Goal: Task Accomplishment & Management: Complete application form

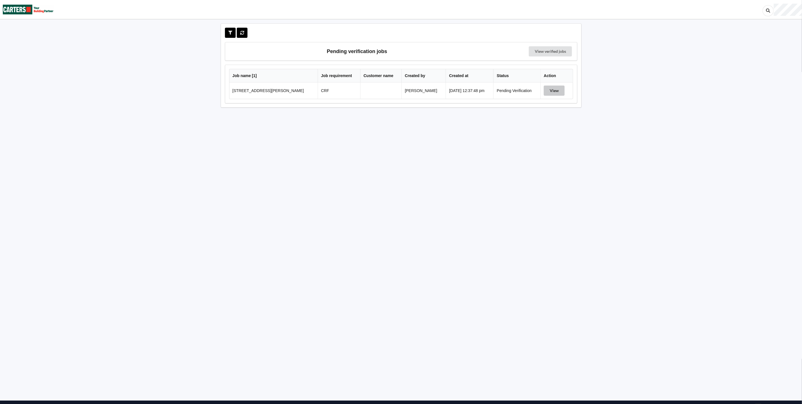
click at [553, 91] on button "View" at bounding box center [554, 90] width 21 height 10
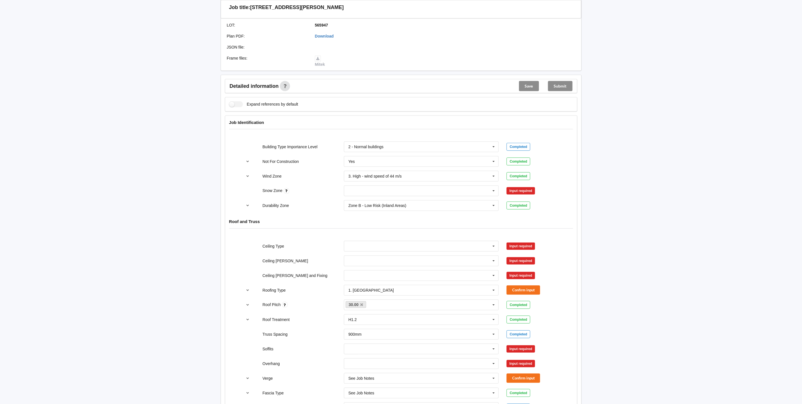
scroll to position [169, 0]
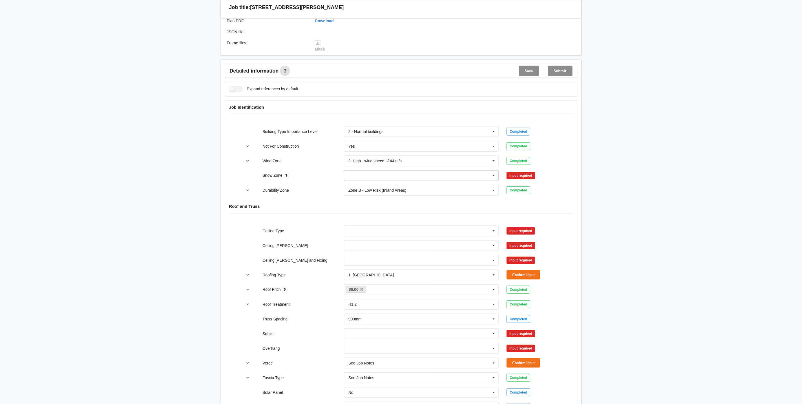
click at [497, 176] on icon at bounding box center [494, 175] width 8 height 10
click at [400, 185] on div "N0" at bounding box center [421, 186] width 155 height 10
click at [514, 177] on button "Confirm input" at bounding box center [524, 175] width 34 height 9
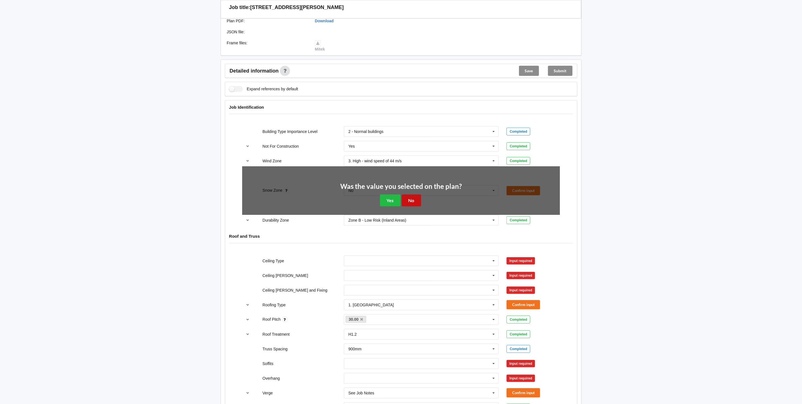
click at [412, 201] on button "No" at bounding box center [411, 200] width 19 height 12
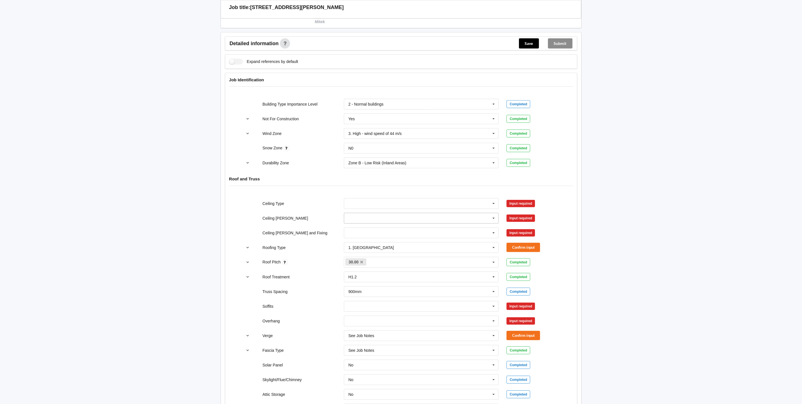
scroll to position [212, 0]
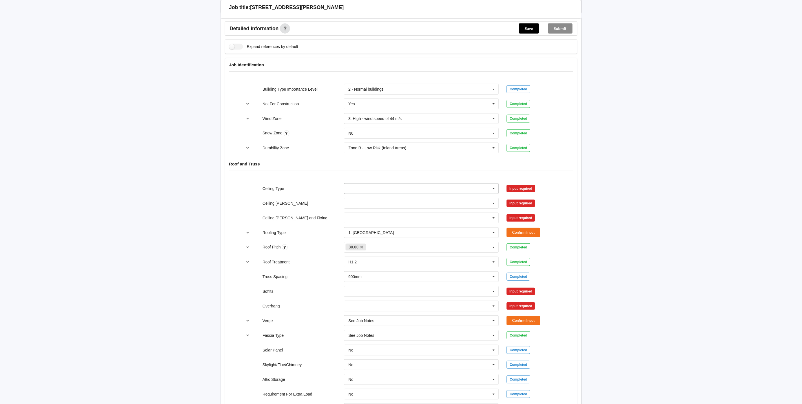
click at [495, 193] on icon at bounding box center [494, 188] width 8 height 10
click at [373, 232] on div "13mm Gib" at bounding box center [421, 230] width 155 height 10
click at [525, 190] on button "Confirm input" at bounding box center [524, 188] width 34 height 9
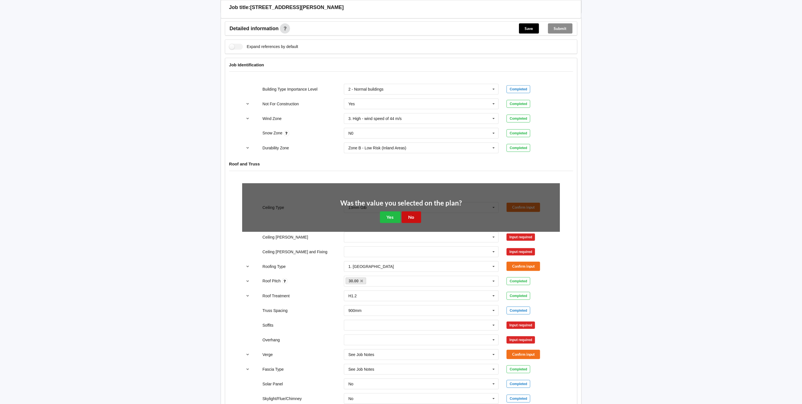
click at [409, 217] on button "No" at bounding box center [411, 217] width 19 height 12
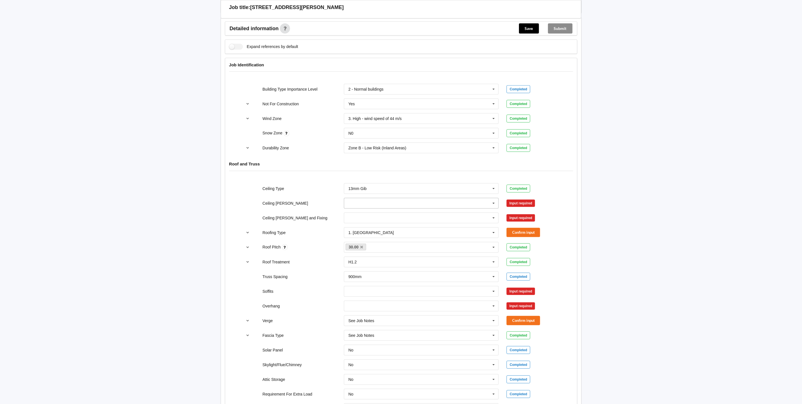
click at [494, 206] on icon at bounding box center [494, 203] width 8 height 10
click at [376, 236] on div "600mm" at bounding box center [421, 234] width 155 height 10
click at [515, 206] on button "Confirm input" at bounding box center [524, 202] width 34 height 9
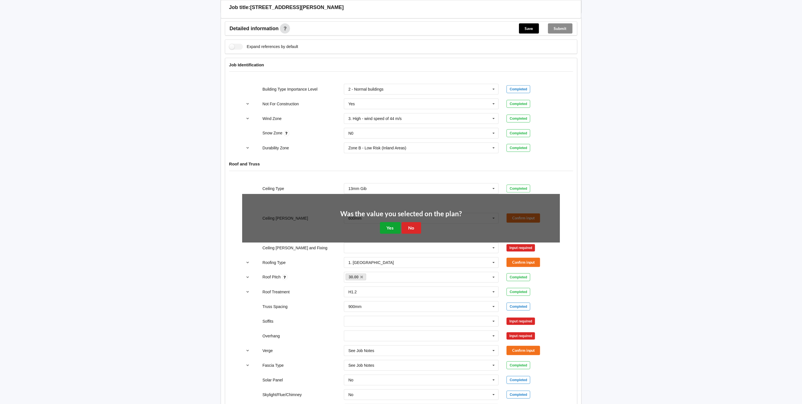
click at [384, 227] on button "Yes" at bounding box center [390, 228] width 21 height 12
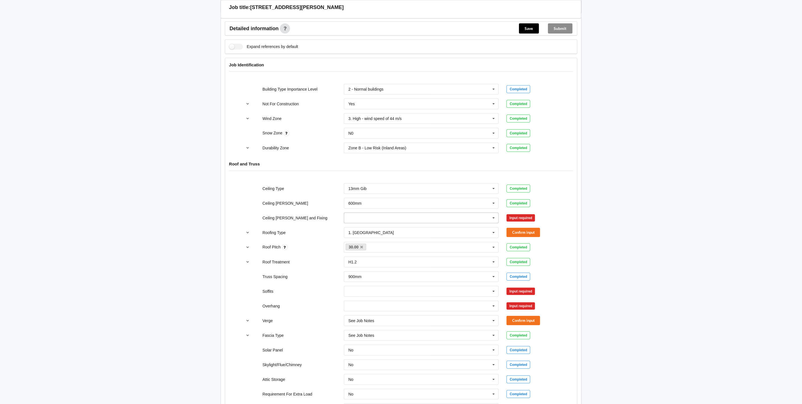
click at [494, 221] on icon at bounding box center [494, 218] width 8 height 10
click at [378, 230] on span "Direct Fixed Metal" at bounding box center [365, 228] width 32 height 5
click at [520, 222] on button "Confirm input" at bounding box center [524, 217] width 34 height 9
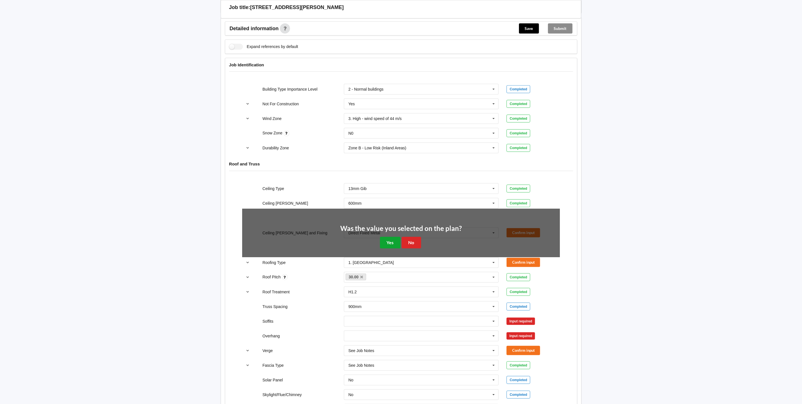
click at [389, 242] on button "Yes" at bounding box center [390, 243] width 21 height 12
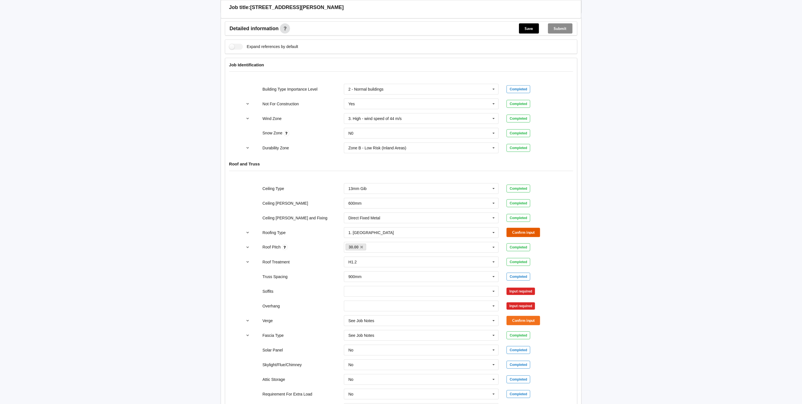
click at [524, 236] on button "Confirm input" at bounding box center [524, 232] width 34 height 9
click at [373, 249] on input "text" at bounding box center [372, 247] width 9 height 5
type input "15"
click at [358, 259] on b "15" at bounding box center [358, 257] width 5 height 5
click at [535, 251] on button "Confirm input" at bounding box center [524, 246] width 34 height 9
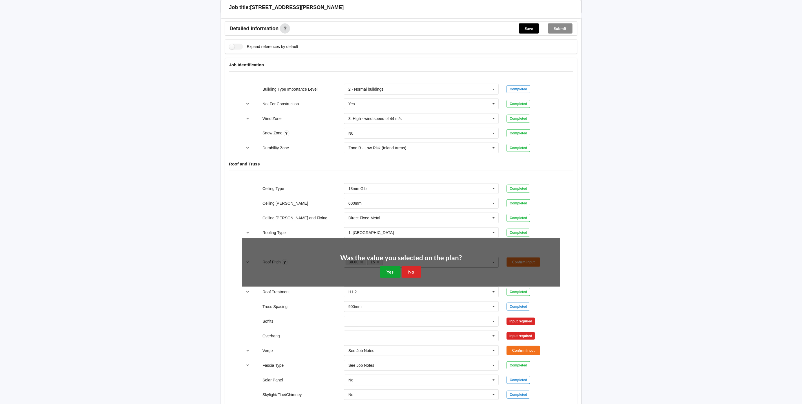
click at [394, 274] on button "Yes" at bounding box center [390, 272] width 21 height 12
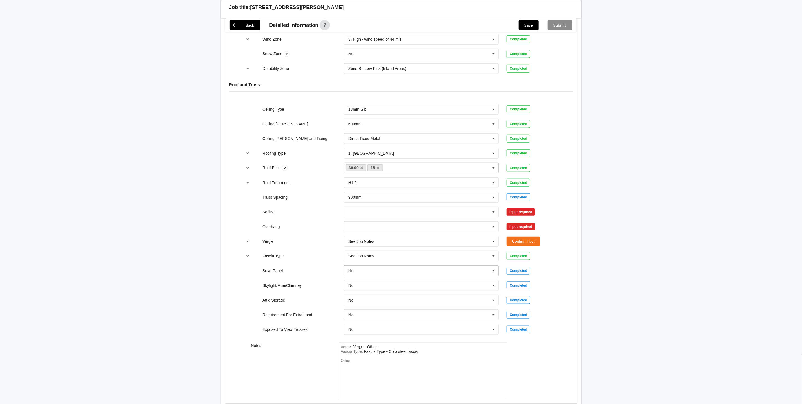
scroll to position [296, 0]
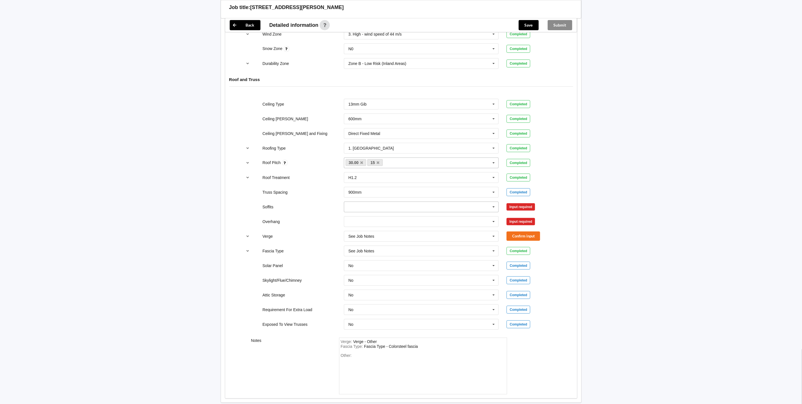
click at [492, 212] on icon at bounding box center [494, 207] width 8 height 10
click at [385, 230] on span "Multiple Values – See As Per Plan" at bounding box center [379, 227] width 60 height 5
click at [516, 211] on button "Confirm input" at bounding box center [524, 206] width 34 height 9
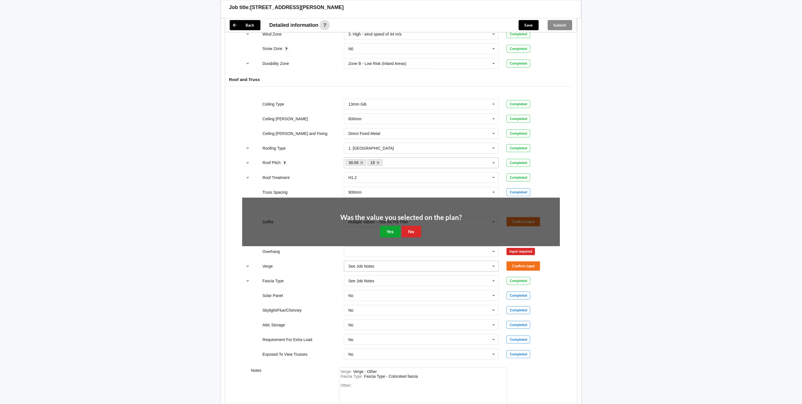
click at [382, 236] on button "Yes" at bounding box center [390, 232] width 21 height 12
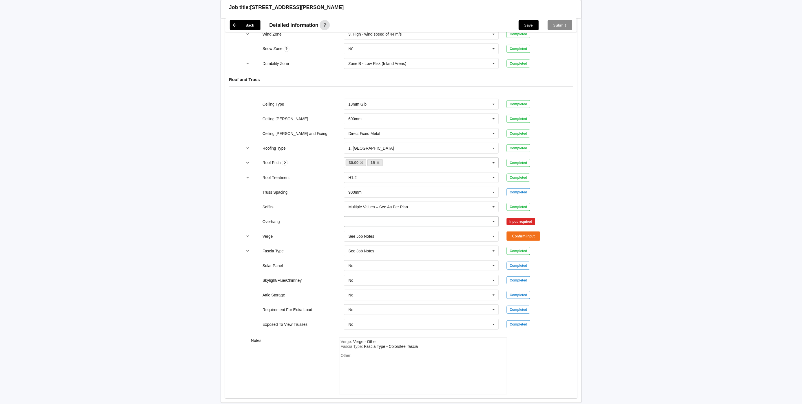
click at [493, 227] on icon at bounding box center [494, 221] width 8 height 10
click at [355, 245] on span "450mm" at bounding box center [355, 242] width 13 height 5
click at [517, 226] on button "Confirm input" at bounding box center [524, 221] width 34 height 9
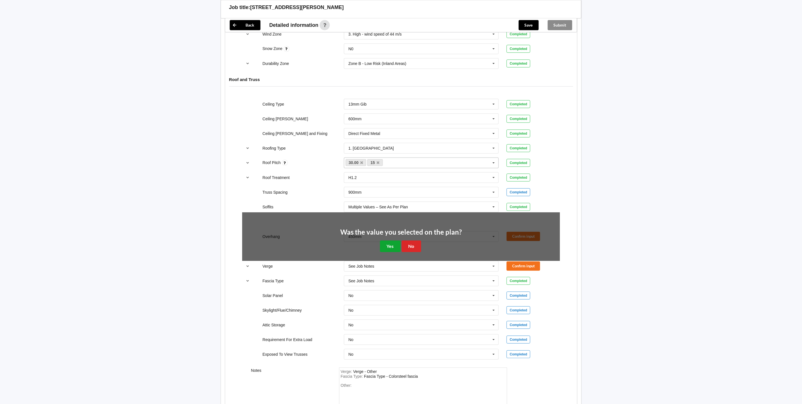
click at [386, 250] on button "Yes" at bounding box center [390, 246] width 21 height 12
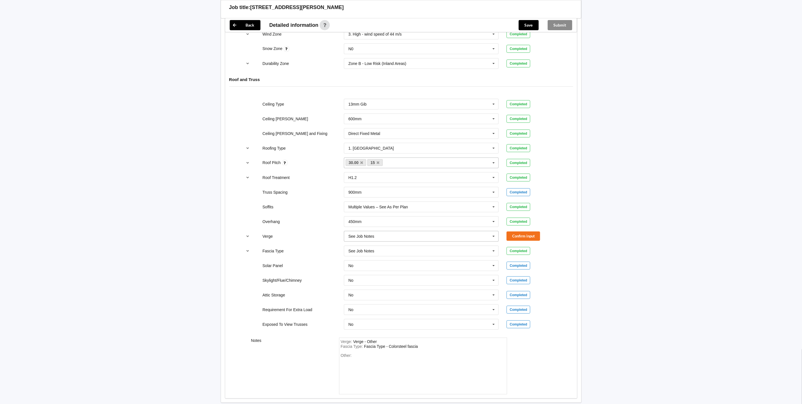
click at [493, 239] on icon at bounding box center [494, 236] width 8 height 10
click at [360, 270] on span "450mm" at bounding box center [355, 267] width 13 height 5
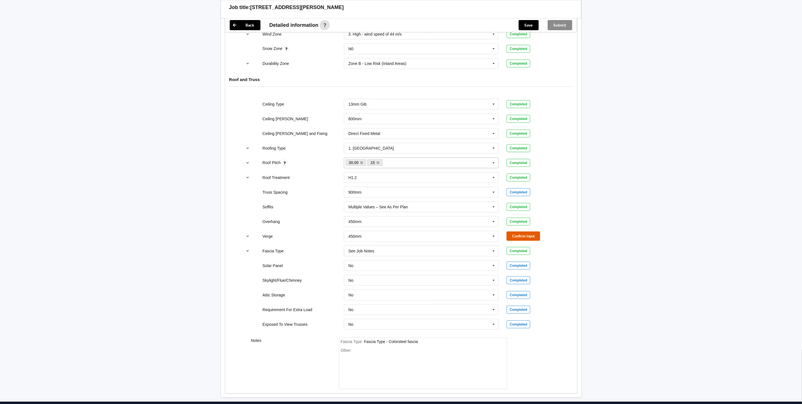
click at [527, 239] on button "Confirm input" at bounding box center [524, 235] width 34 height 9
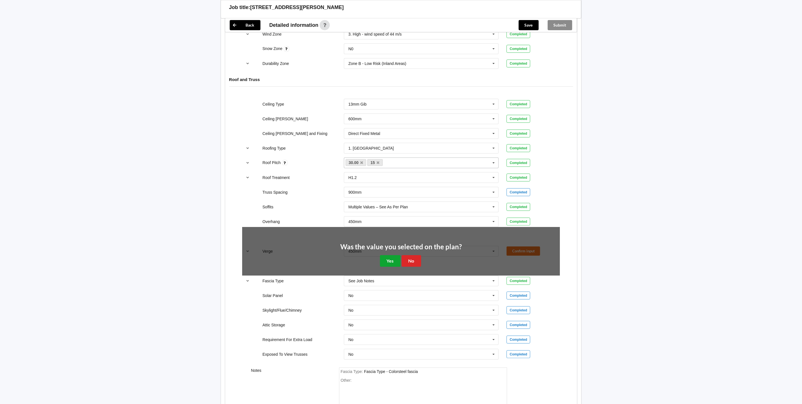
click at [395, 263] on button "Yes" at bounding box center [390, 261] width 21 height 12
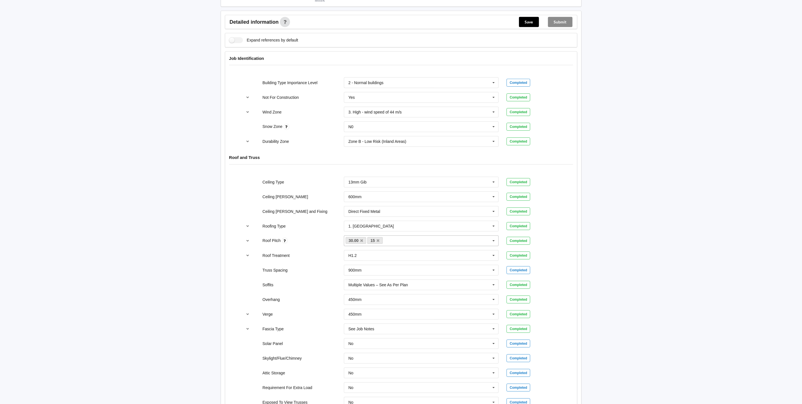
scroll to position [0, 0]
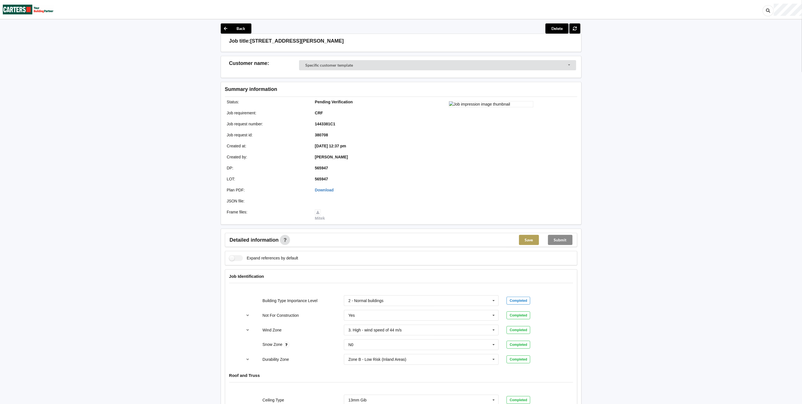
click at [525, 241] on button "Save" at bounding box center [529, 240] width 20 height 10
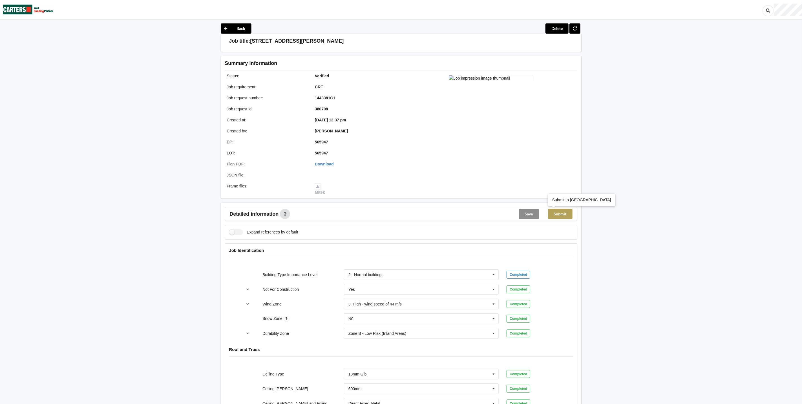
click at [560, 212] on button "Submit" at bounding box center [560, 214] width 25 height 10
